Goal: Find specific page/section: Find specific page/section

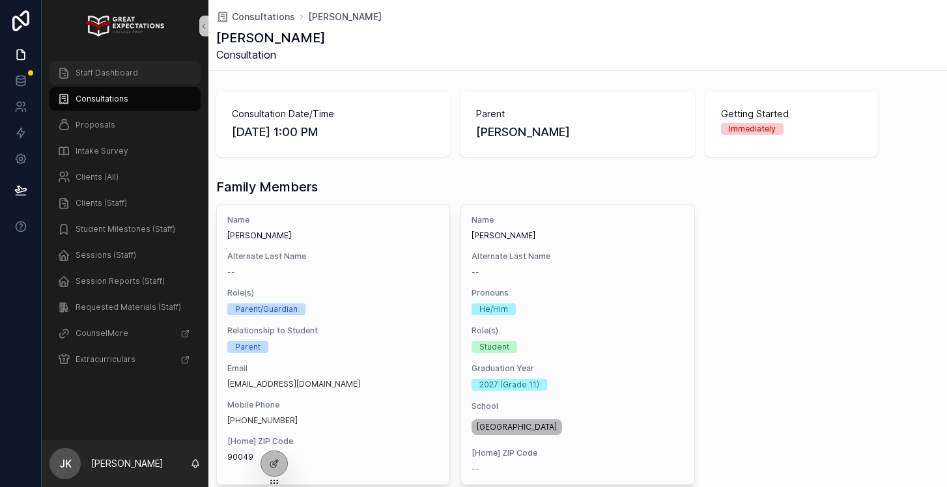
click at [113, 72] on span "Staff Dashboard" at bounding box center [107, 73] width 63 height 10
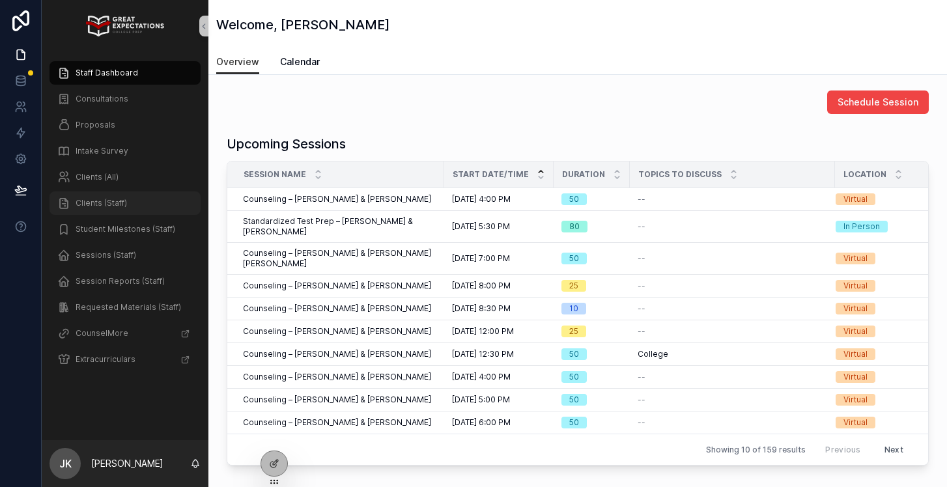
click at [112, 199] on span "Clients (Staff)" at bounding box center [101, 203] width 51 height 10
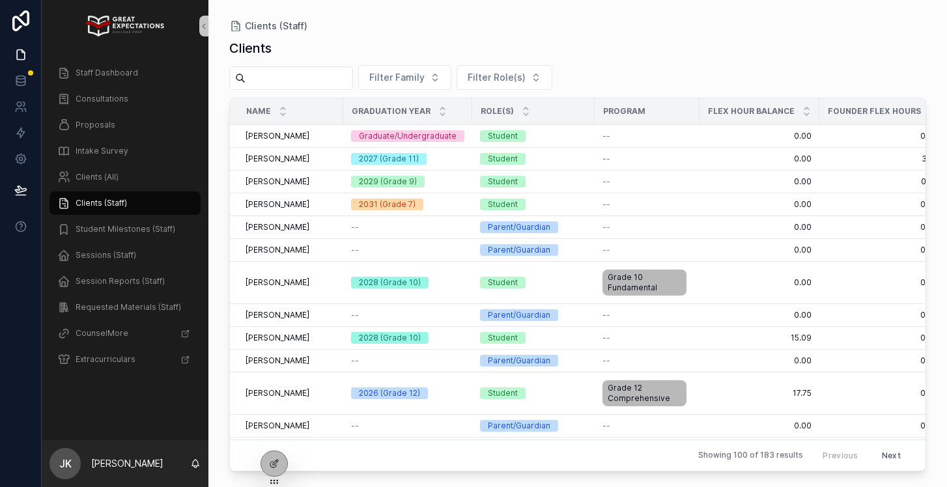
click at [316, 80] on input "scrollable content" at bounding box center [298, 78] width 107 height 18
type input "****"
